Goal: Navigation & Orientation: Find specific page/section

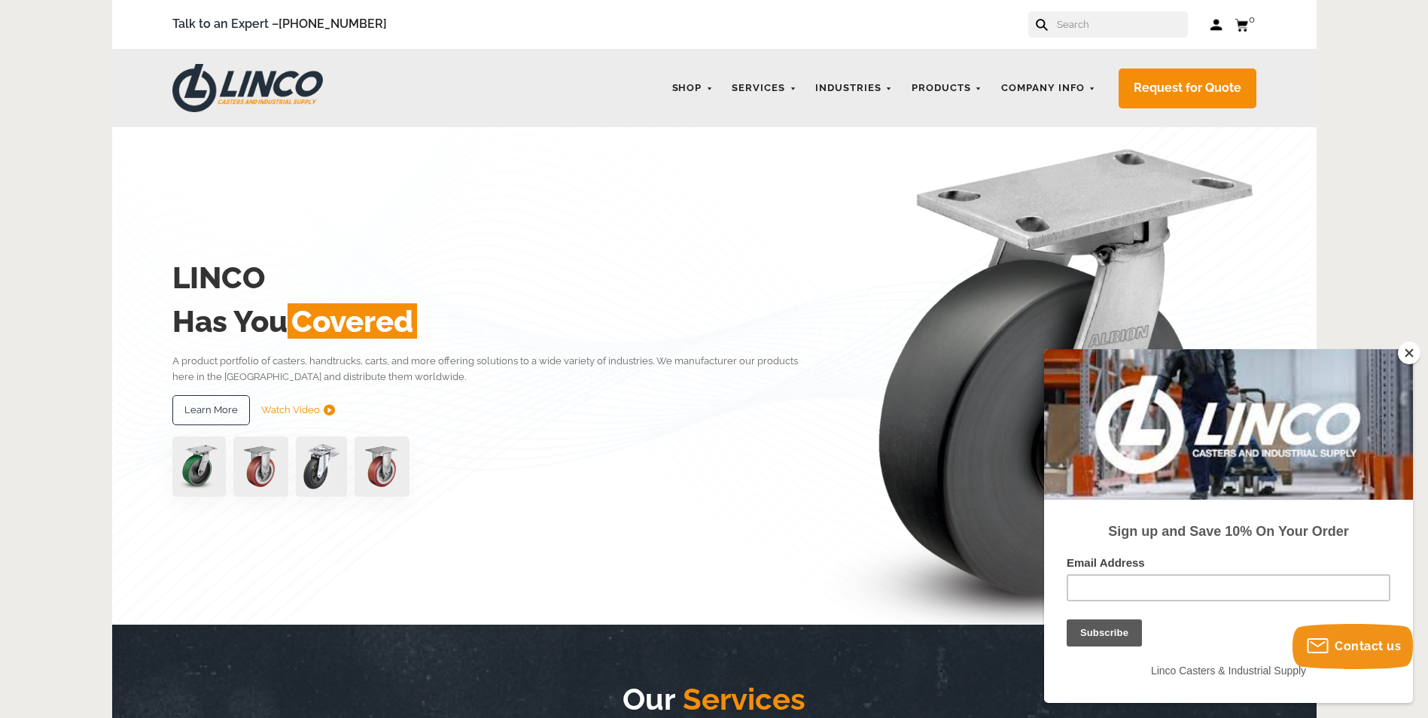
drag, startPoint x: 1406, startPoint y: 350, endPoint x: 178, endPoint y: 2, distance: 1277.0
click at [1406, 350] on button "Close" at bounding box center [1409, 353] width 23 height 23
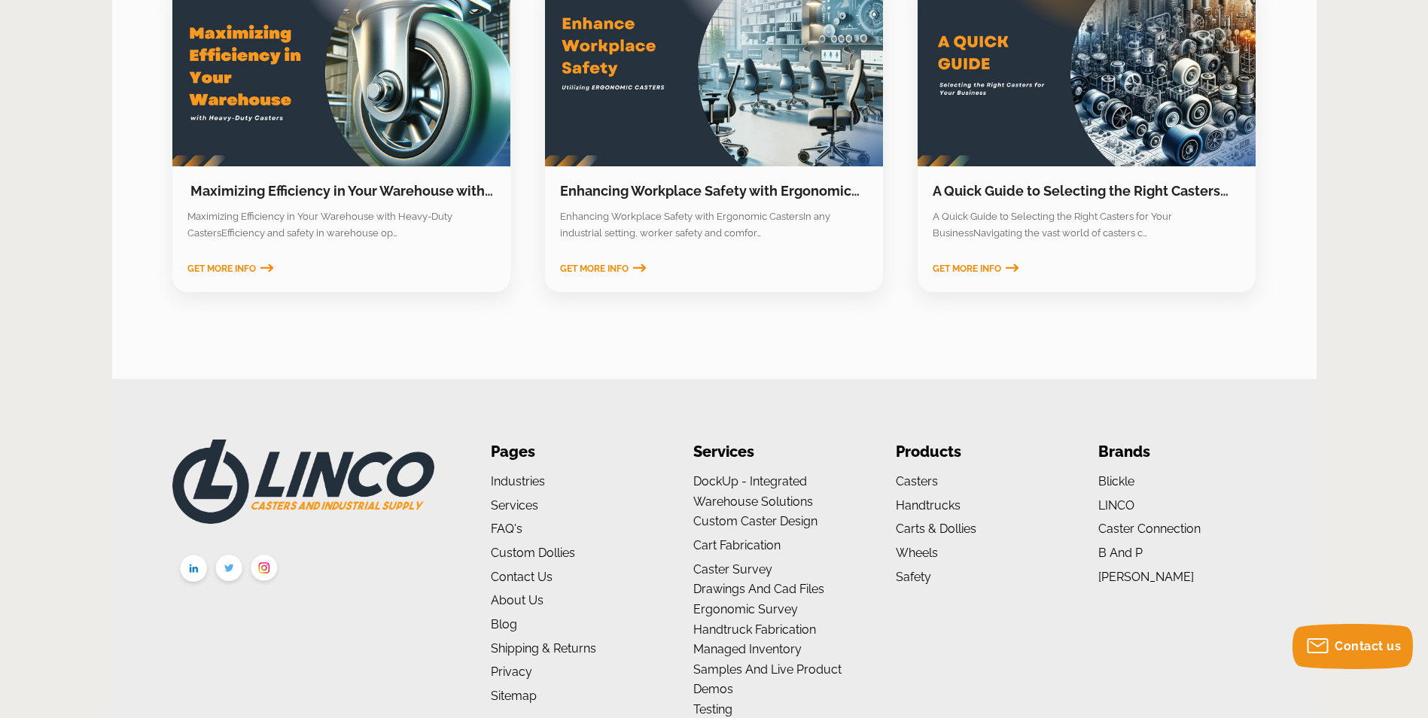
scroll to position [2386, 0]
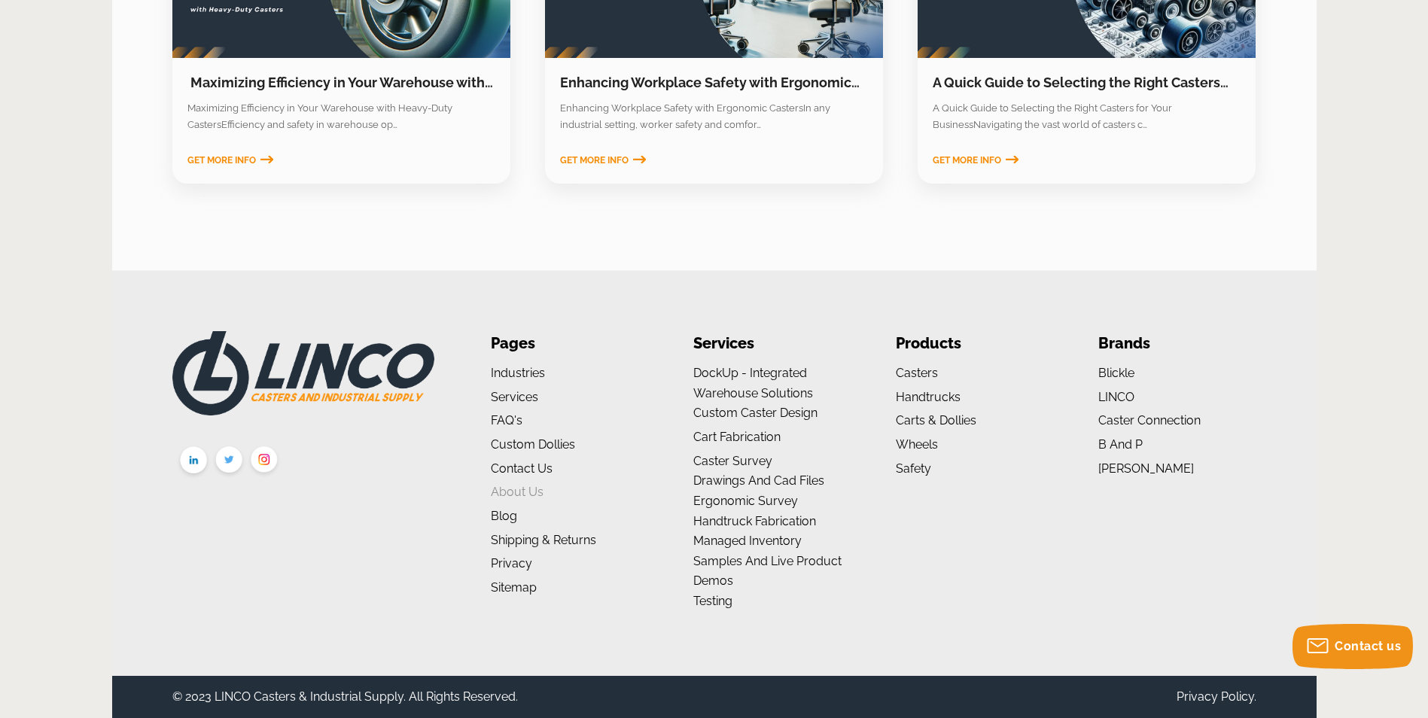
click at [527, 493] on link "About us" at bounding box center [517, 492] width 53 height 14
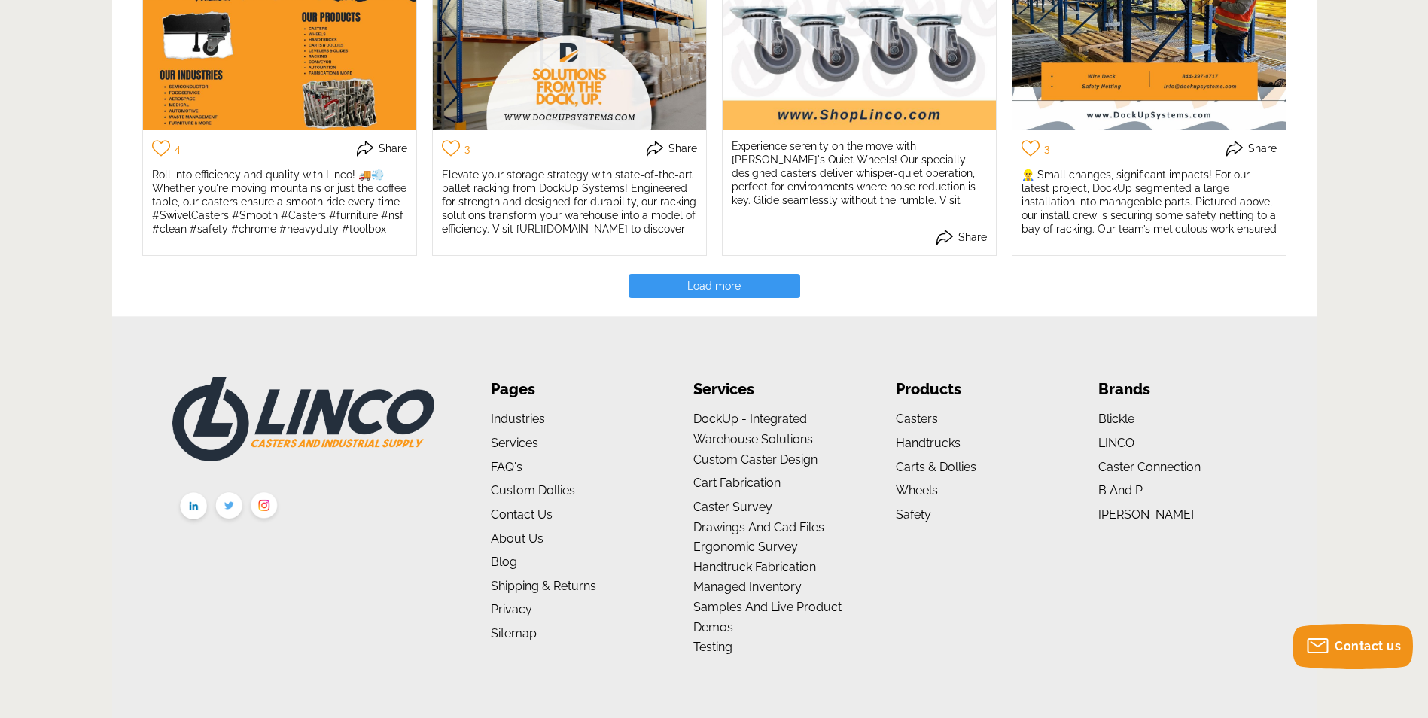
scroll to position [3311, 0]
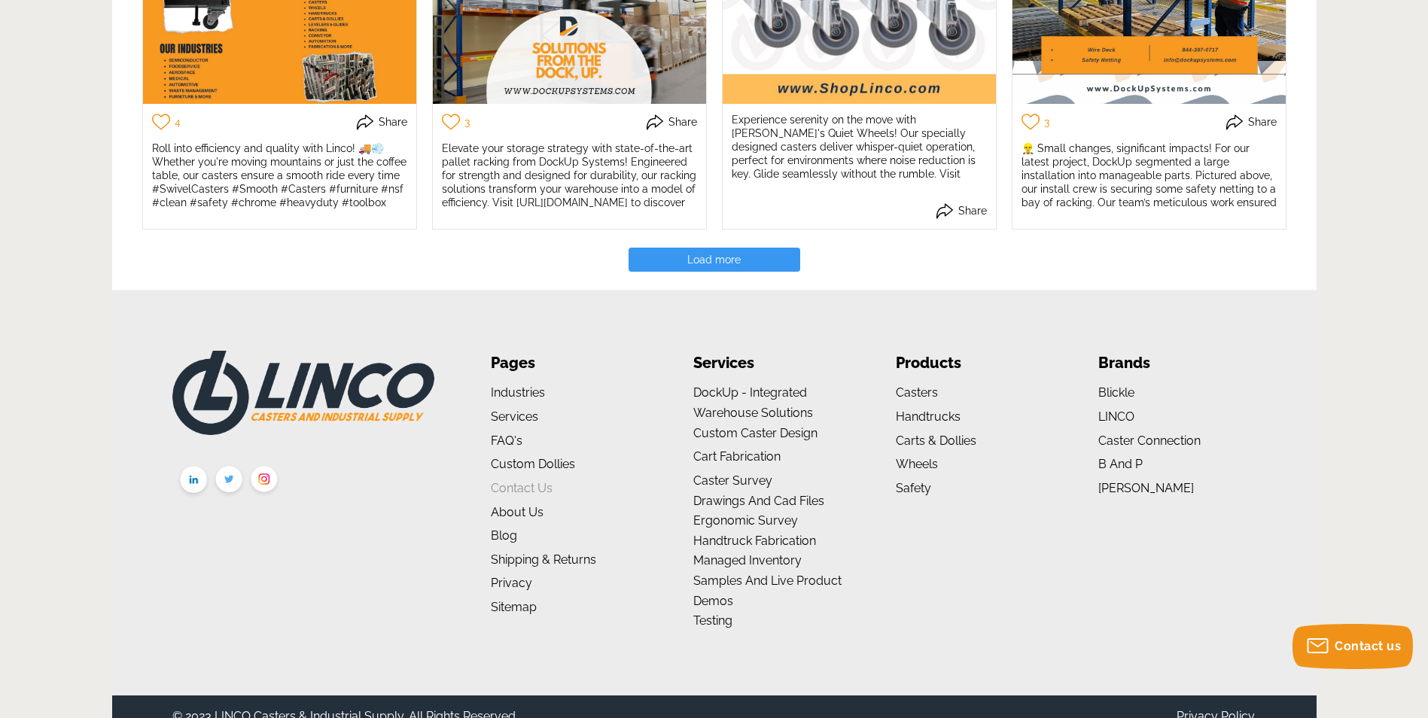
click at [537, 481] on link "Contact Us" at bounding box center [522, 488] width 62 height 14
